Goal: Transaction & Acquisition: Purchase product/service

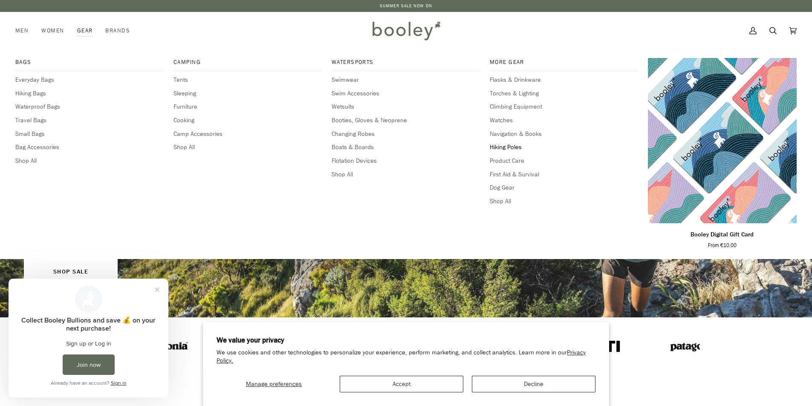
click at [516, 148] on span "Hiking Poles" at bounding box center [564, 147] width 149 height 9
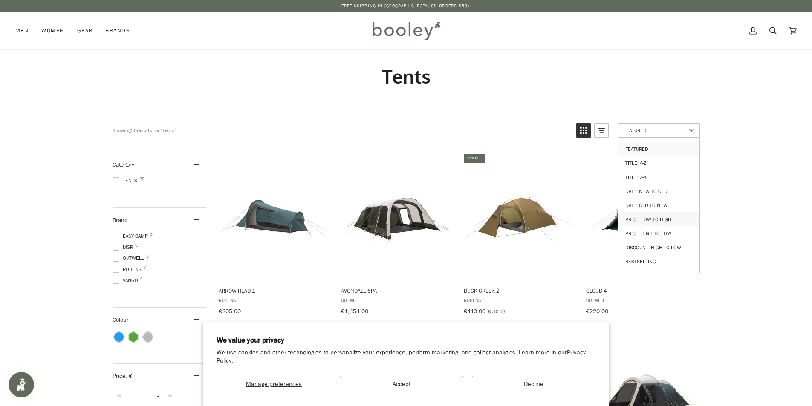
click at [662, 216] on link "Price: Low to High" at bounding box center [659, 219] width 81 height 14
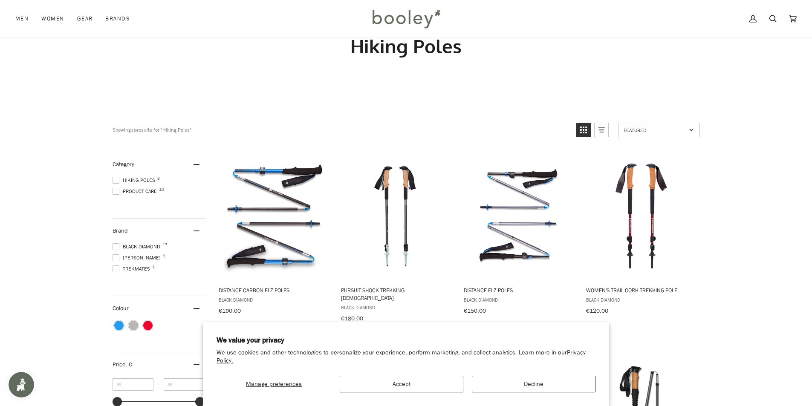
scroll to position [71, 0]
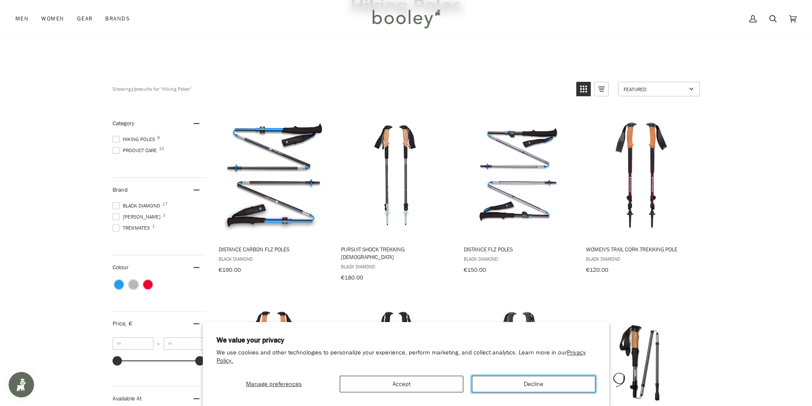
click at [517, 387] on button "Decline" at bounding box center [534, 384] width 124 height 17
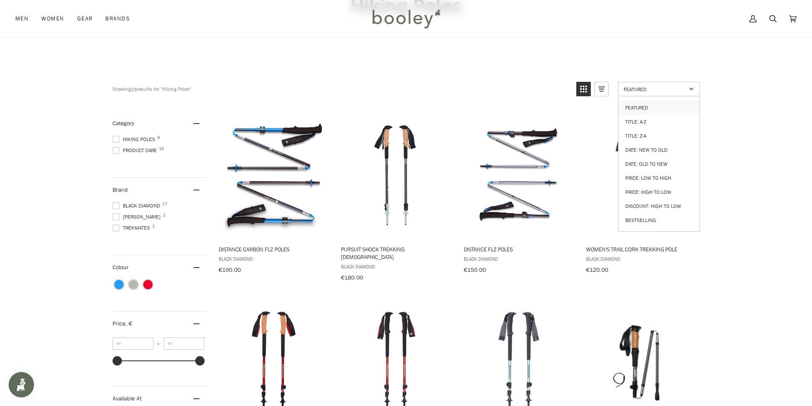
click at [673, 87] on span "Featured" at bounding box center [655, 89] width 63 height 7
click at [656, 174] on link "Price: Low to High" at bounding box center [659, 178] width 81 height 14
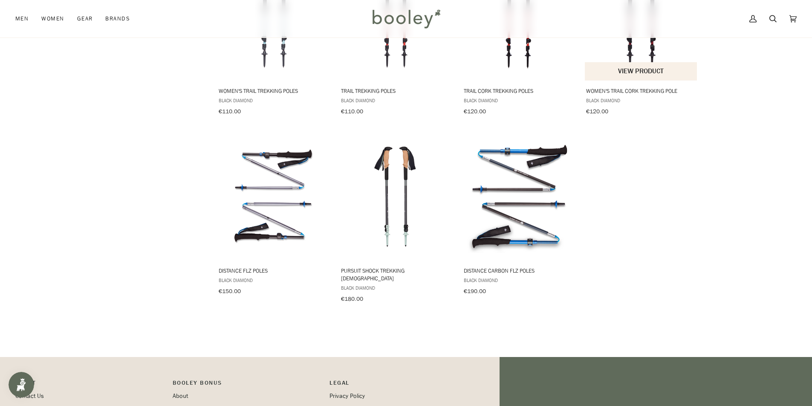
scroll to position [640, 0]
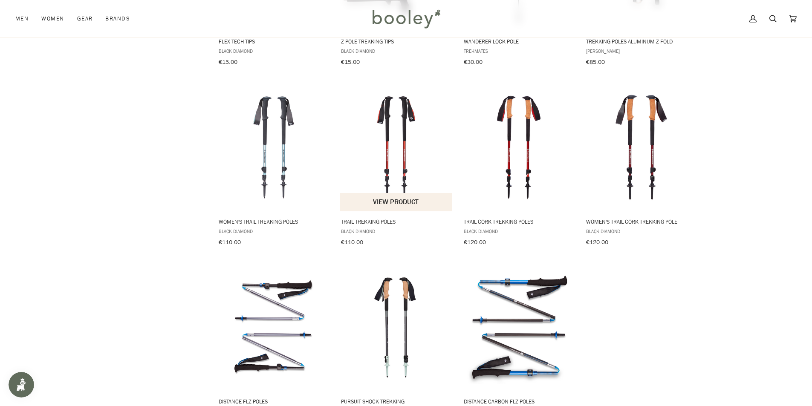
click at [366, 213] on span "Trail Trekking Poles Black Diamond €110.00 View product" at bounding box center [396, 231] width 113 height 38
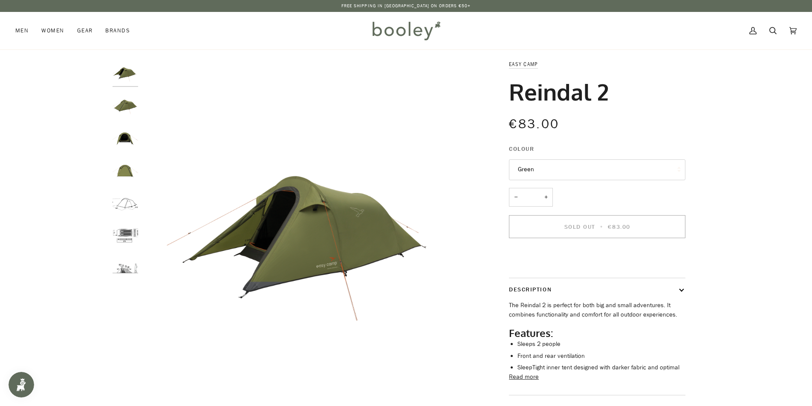
click at [120, 173] on img "Easy Camp Reindal 2 Green - Booley Galway" at bounding box center [126, 171] width 26 height 26
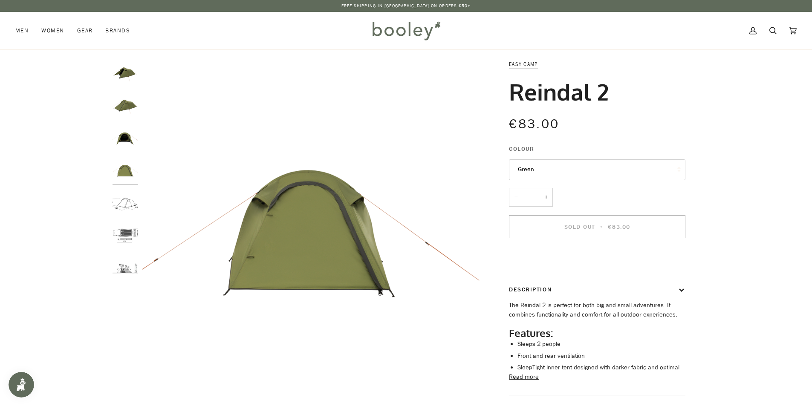
click at [128, 196] on img "Easy Camp Reindal 2 - Booley Galway" at bounding box center [126, 204] width 26 height 26
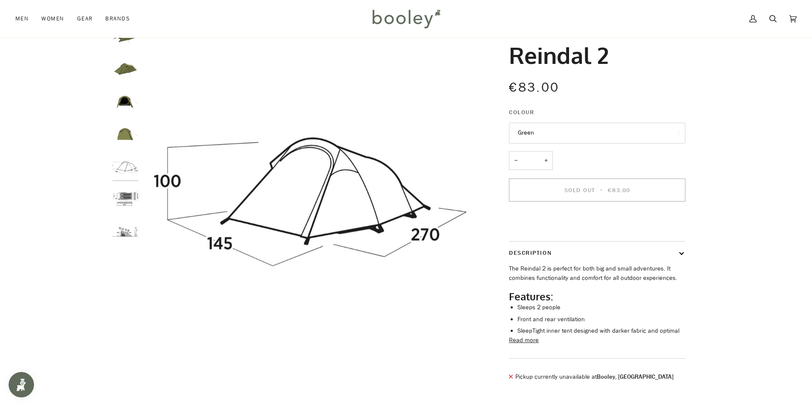
scroll to position [29, 0]
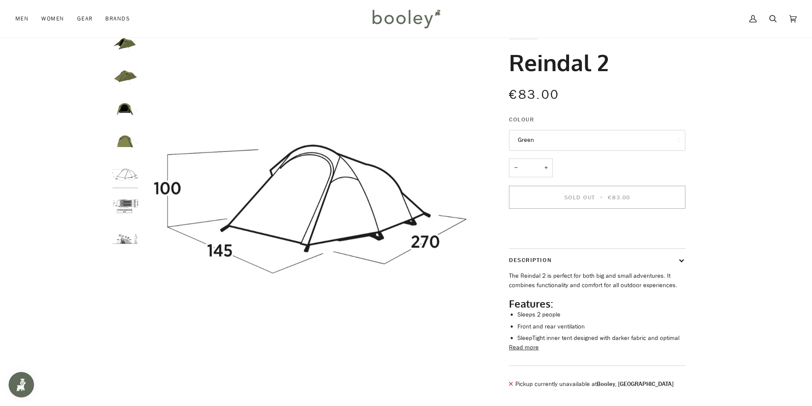
click at [129, 207] on img "Easy Camp Reindal 2 - Booley Galway" at bounding box center [126, 207] width 26 height 26
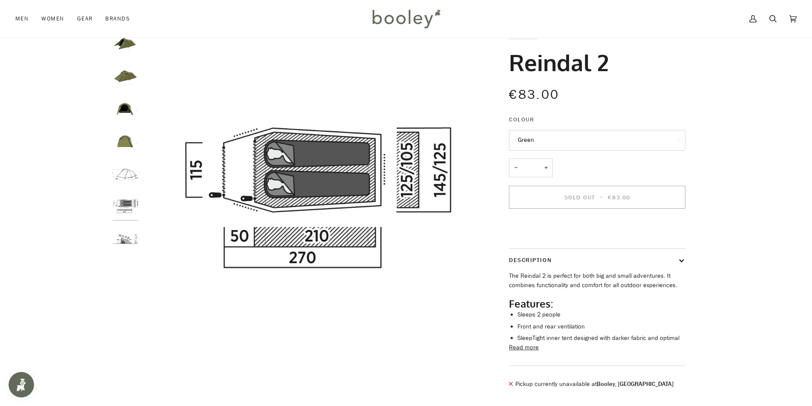
click at [133, 242] on img "Easy Camp Reindal 2 - Booley Galway" at bounding box center [126, 239] width 26 height 26
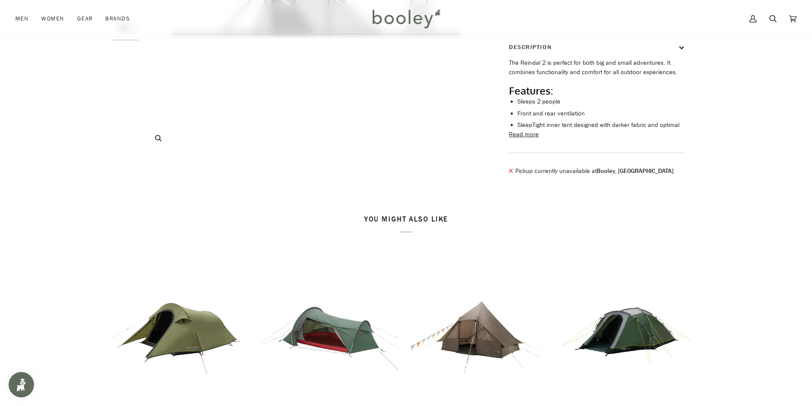
scroll to position [0, 0]
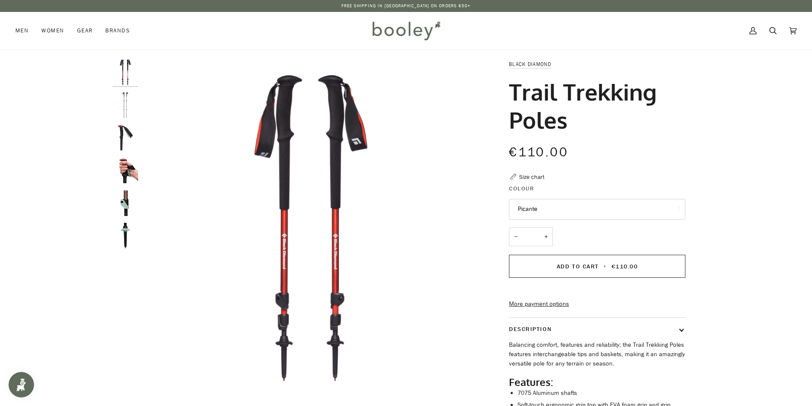
drag, startPoint x: 505, startPoint y: 64, endPoint x: 606, endPoint y: 122, distance: 115.4
click at [606, 122] on div "Black Diamond Trail Trekking Poles €110.00 Sale • Save Size chart Colour Picant…" at bounding box center [590, 267] width 192 height 414
copy div "Black Diamond Trail Trekking Poles"
